Goal: Task Accomplishment & Management: Use online tool/utility

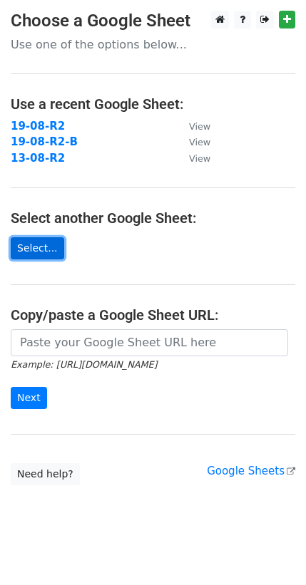
click at [48, 244] on link "Select..." at bounding box center [37, 248] width 53 height 22
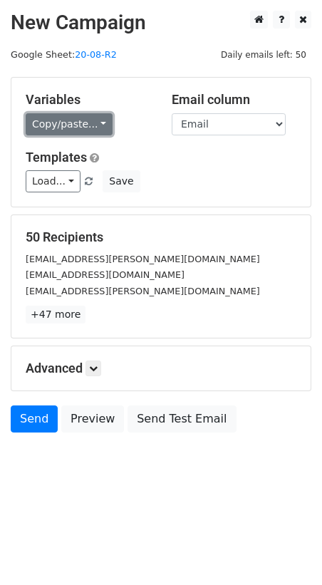
click at [87, 124] on link "Copy/paste..." at bounding box center [69, 124] width 87 height 22
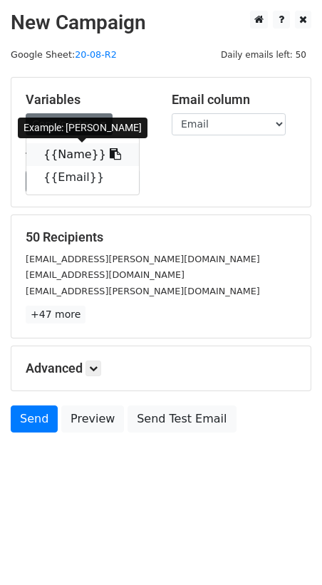
click at [75, 155] on link "{{Name}}" at bounding box center [82, 154] width 113 height 23
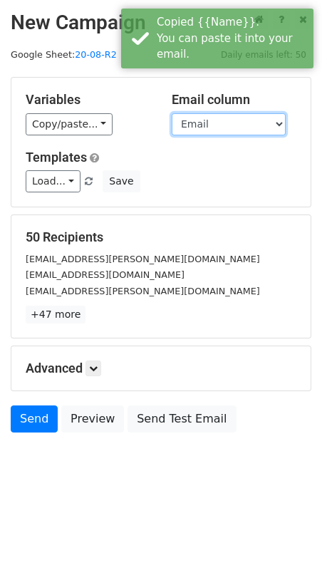
click at [209, 132] on select "Name Email" at bounding box center [229, 124] width 114 height 22
click at [172, 113] on select "Name Email" at bounding box center [229, 124] width 114 height 22
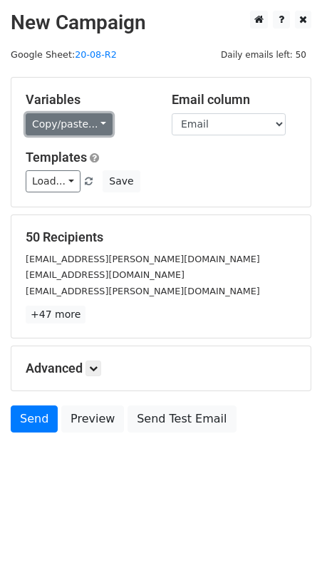
click at [66, 119] on link "Copy/paste..." at bounding box center [69, 124] width 87 height 22
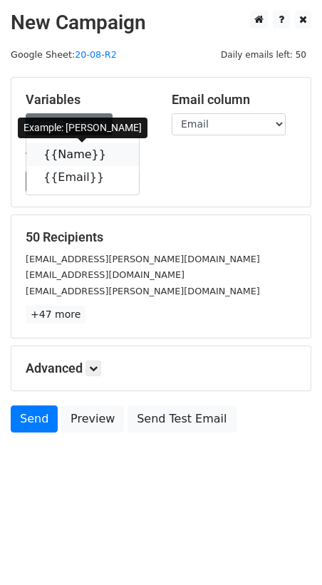
drag, startPoint x: 62, startPoint y: 155, endPoint x: 83, endPoint y: 142, distance: 24.9
click at [62, 157] on link "{{Name}}" at bounding box center [82, 154] width 113 height 23
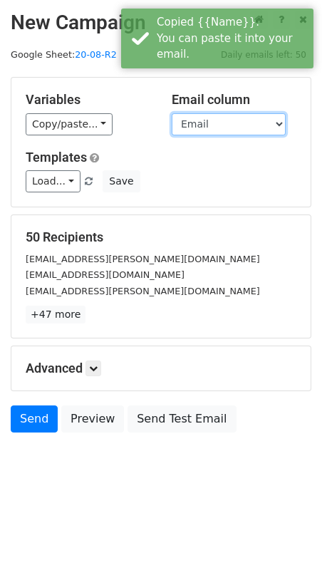
drag, startPoint x: 182, startPoint y: 120, endPoint x: 199, endPoint y: 130, distance: 18.8
click at [182, 120] on select "Name Email" at bounding box center [229, 124] width 114 height 22
click at [172, 113] on select "Name Email" at bounding box center [229, 124] width 114 height 22
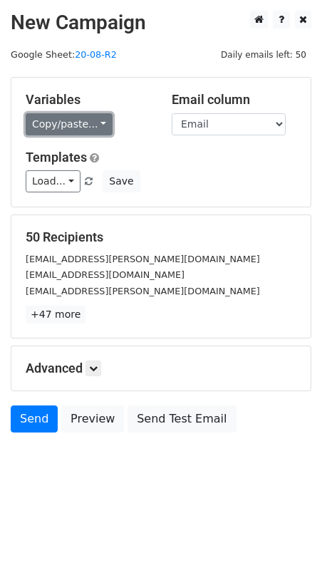
click at [76, 128] on link "Copy/paste..." at bounding box center [69, 124] width 87 height 22
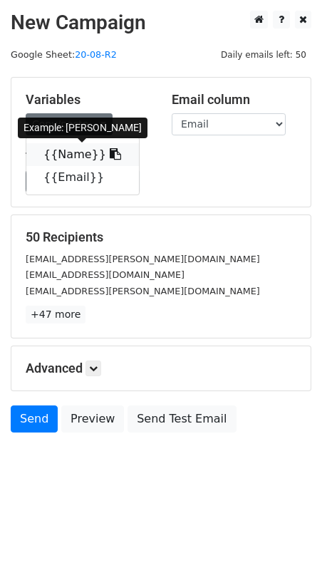
click at [60, 152] on link "{{Name}}" at bounding box center [82, 154] width 113 height 23
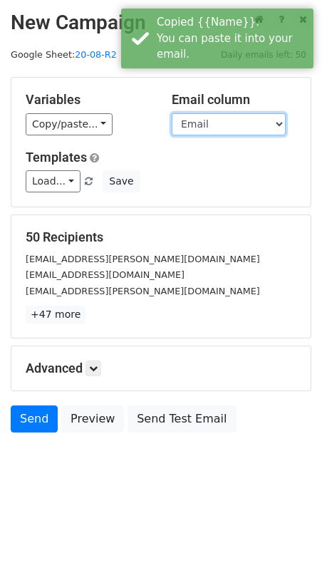
click at [204, 127] on select "Name Email" at bounding box center [229, 124] width 114 height 22
click at [172, 113] on select "Name Email" at bounding box center [229, 124] width 114 height 22
